Goal: Task Accomplishment & Management: Complete application form

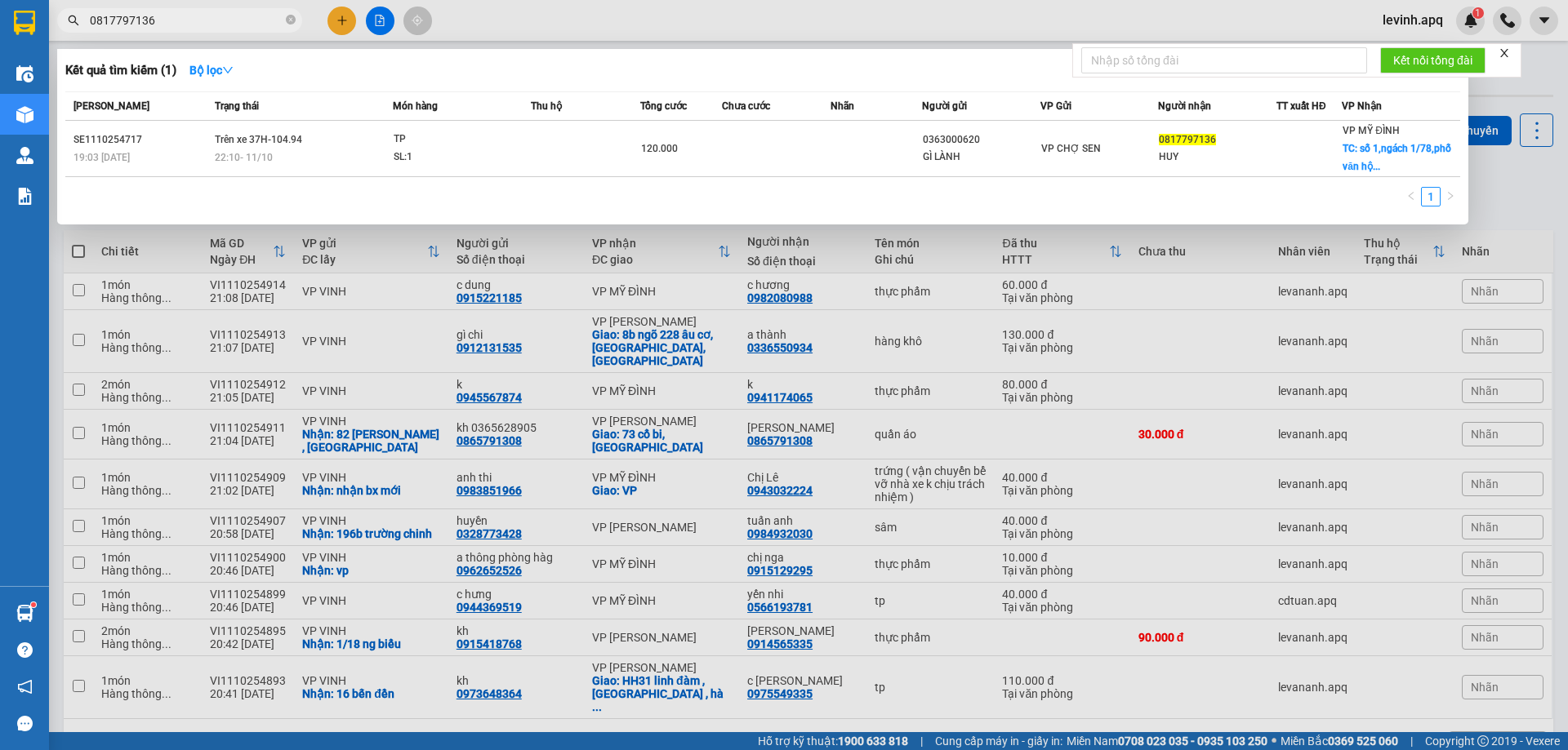
click at [152, 15] on input "0817797136" at bounding box center [186, 20] width 193 height 18
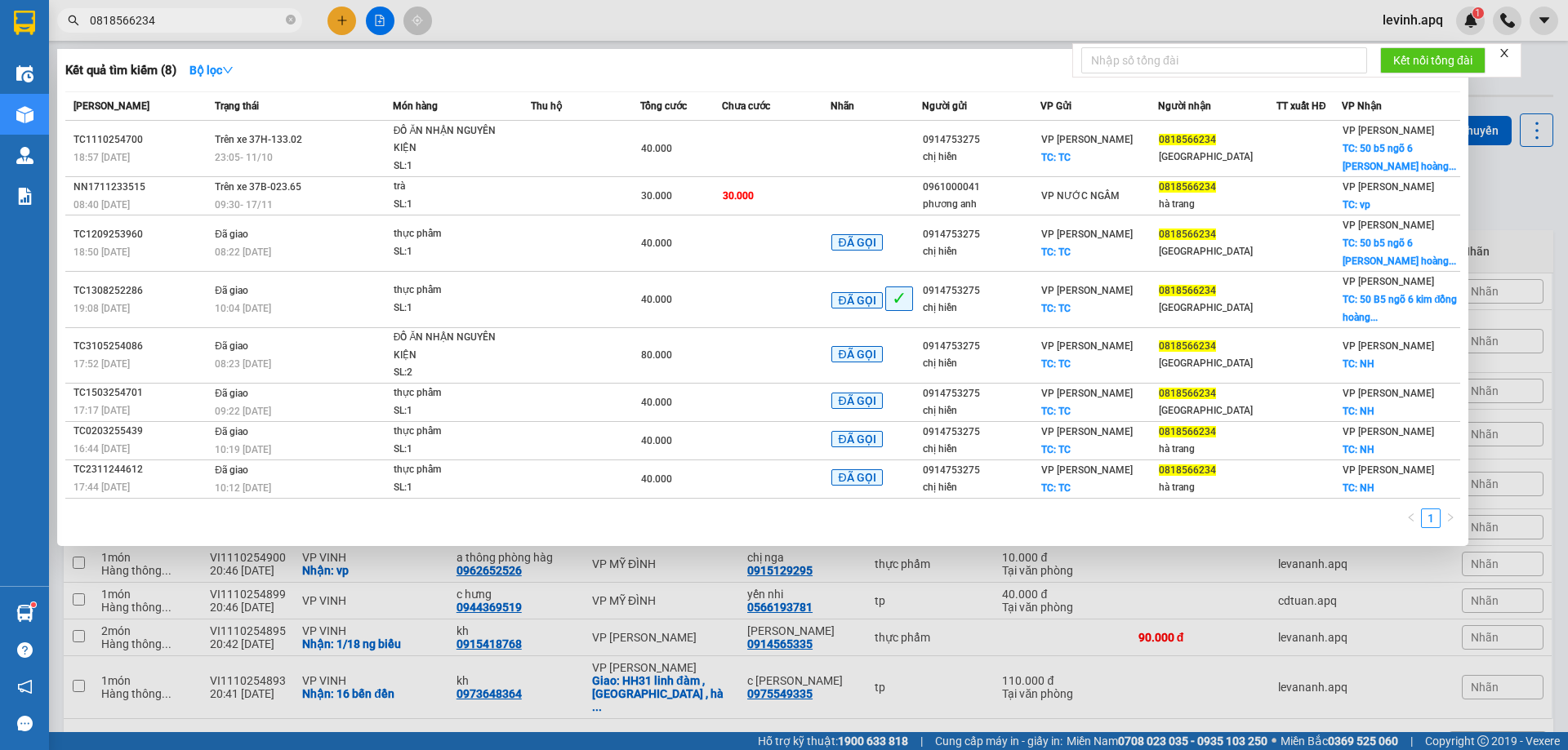
type input "0818566234"
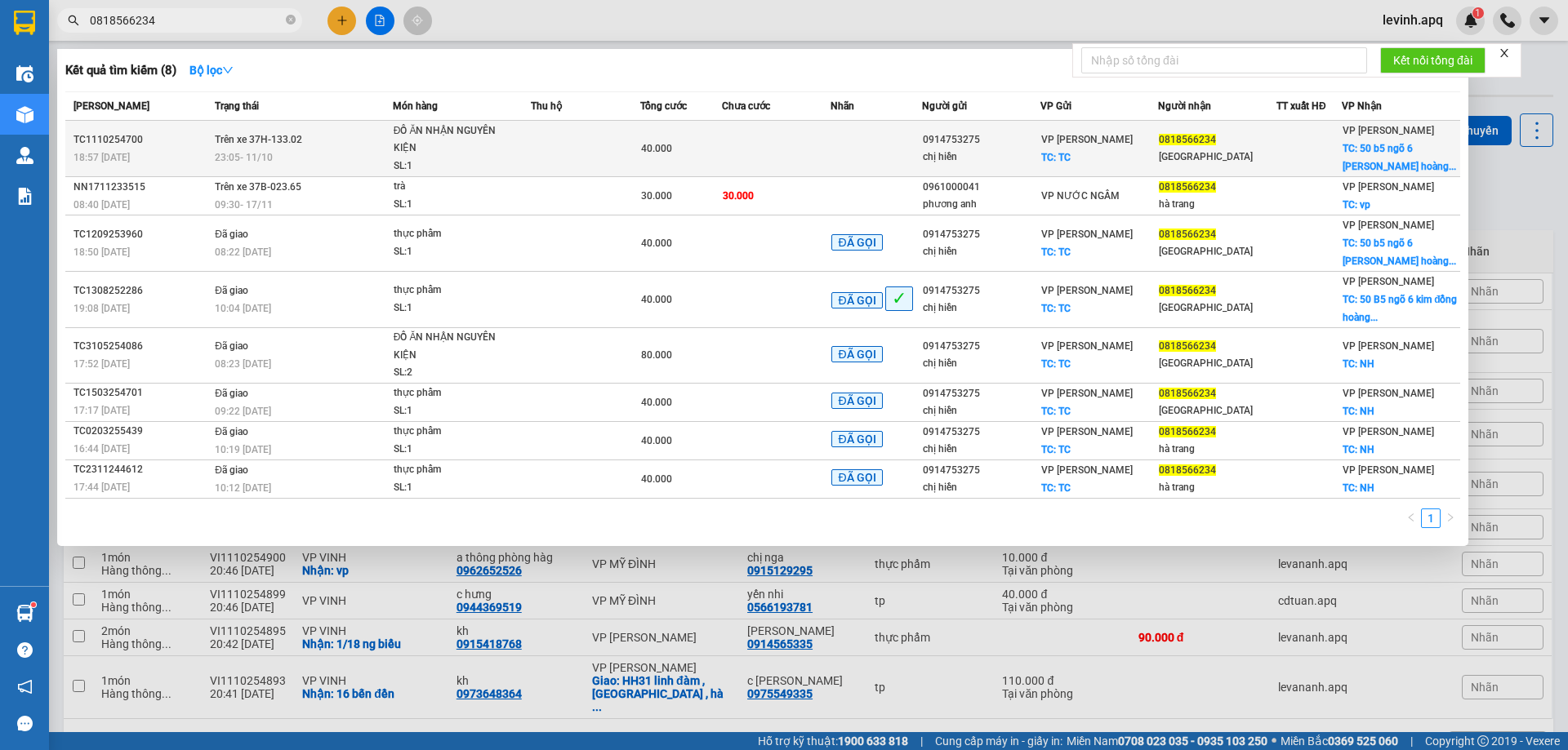
click at [797, 152] on td at bounding box center [776, 148] width 109 height 56
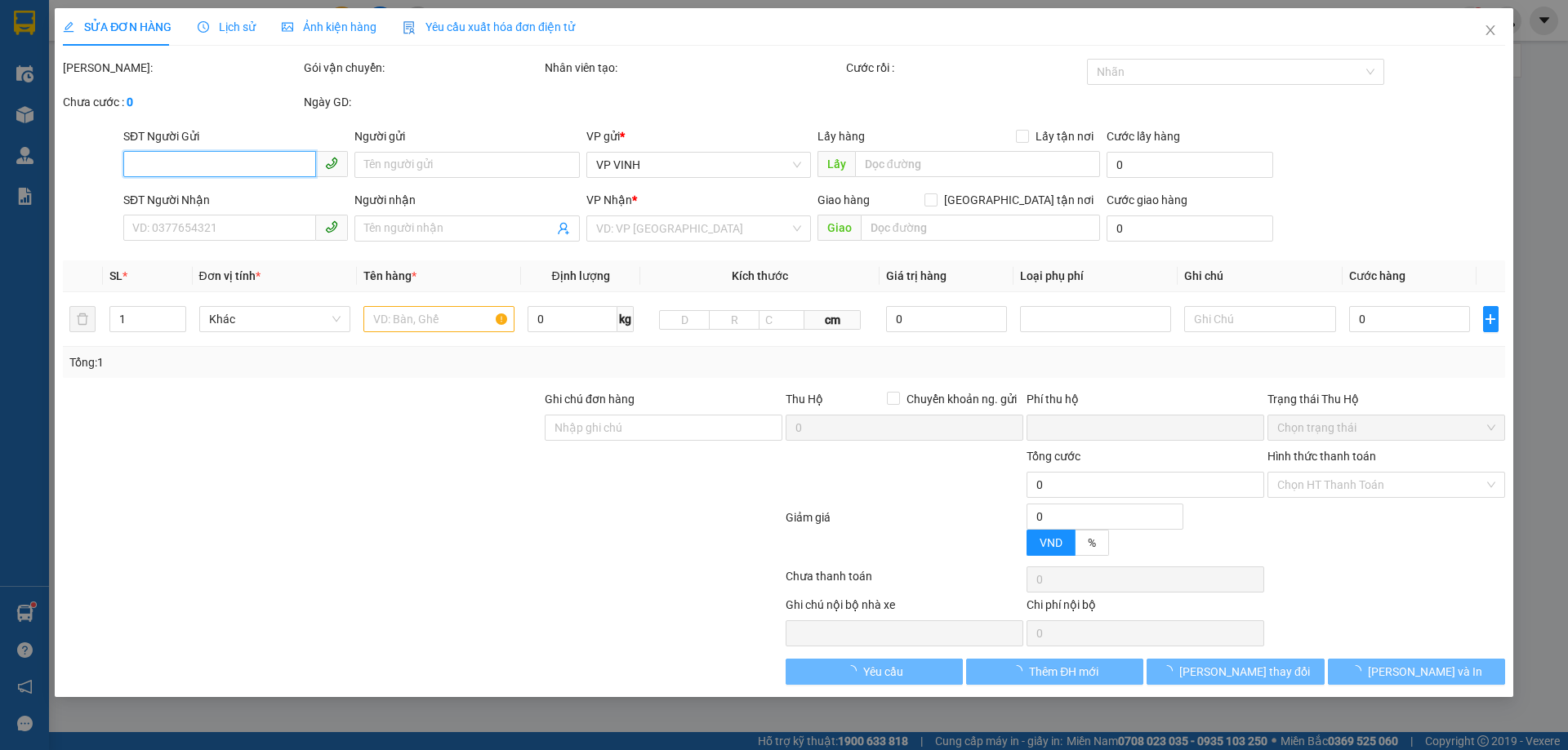
type input "0914753275"
type input "chị hiền"
checkbox input "true"
type input "TC"
type input "0818566234"
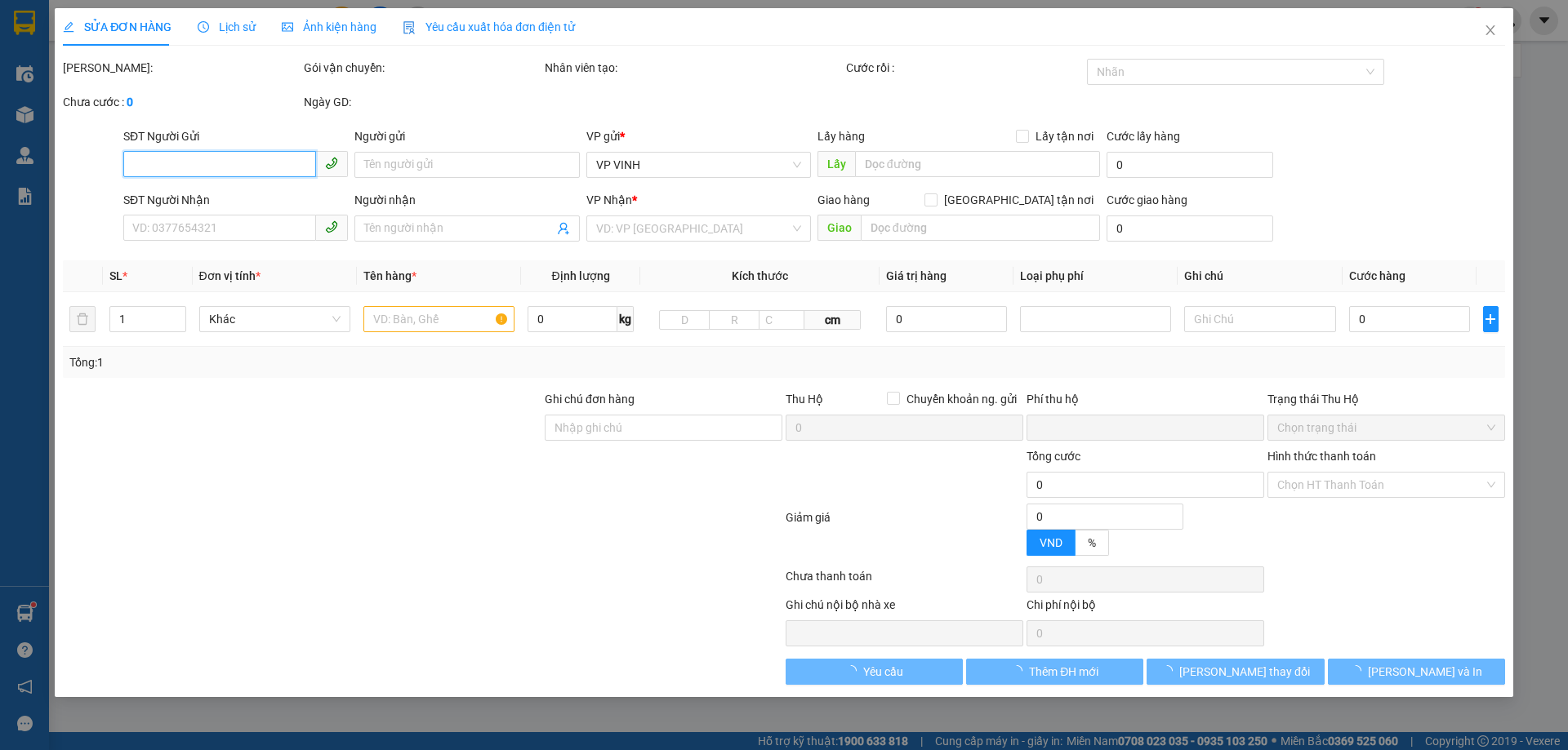
type input "[GEOGRAPHIC_DATA]"
checkbox input "true"
type input "50 b5 ngõ 6 kim đồng hoàng mai NGƯỜI NHẬN TT SHIP"
type input "0"
type input "40.000"
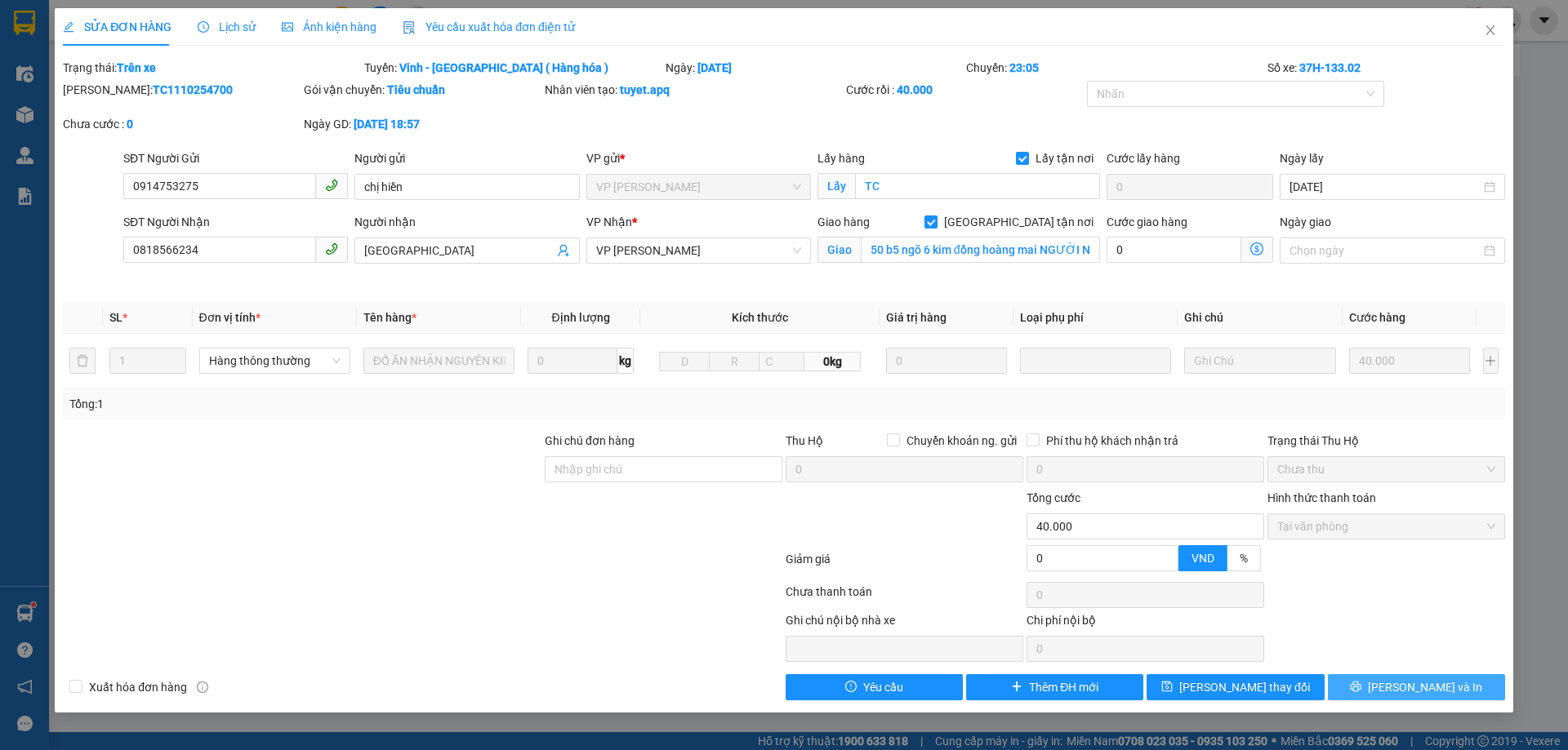
click at [1428, 692] on span "[PERSON_NAME] và In" at bounding box center [1425, 687] width 114 height 18
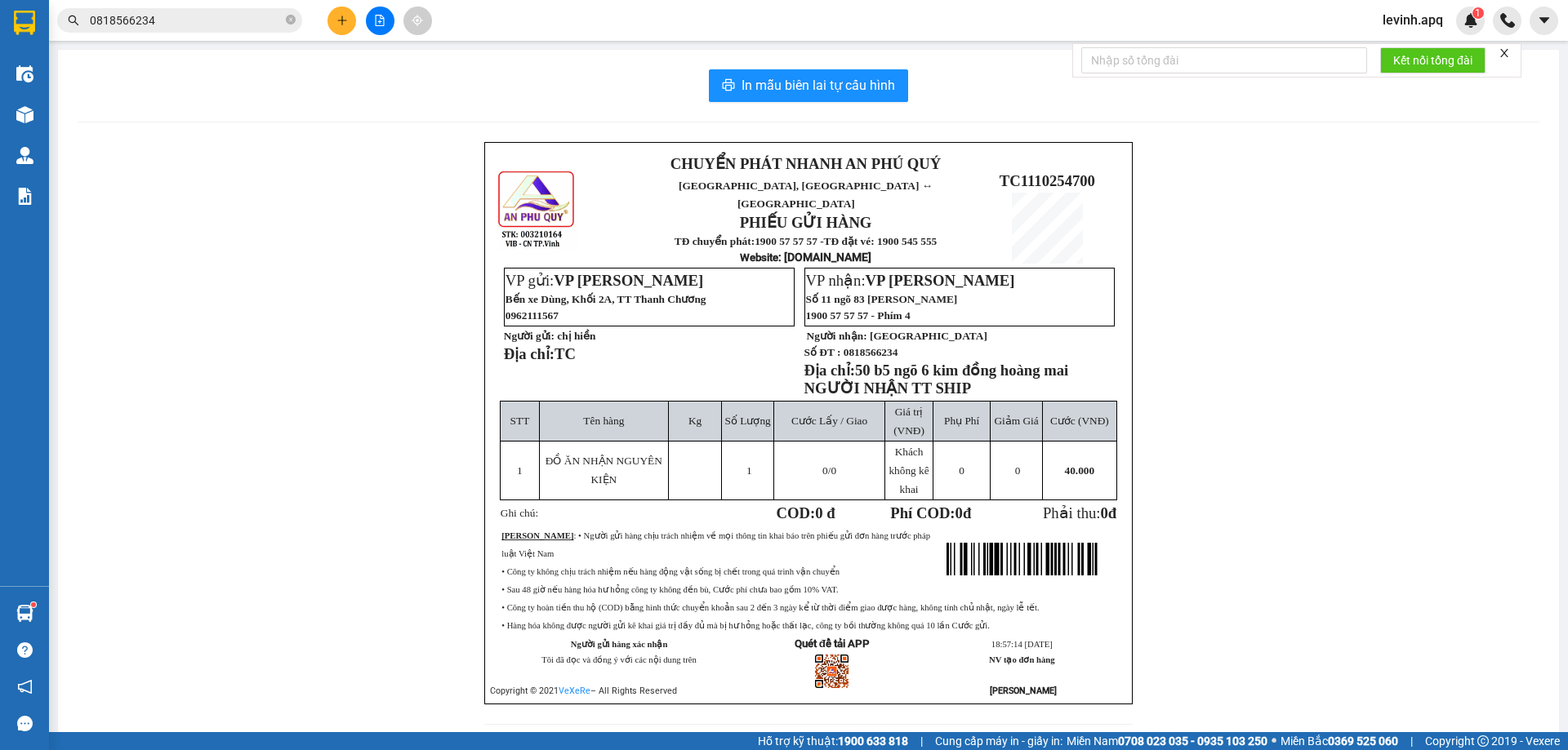
click at [168, 27] on input "0818566234" at bounding box center [186, 20] width 193 height 18
